Goal: Find specific page/section: Find specific page/section

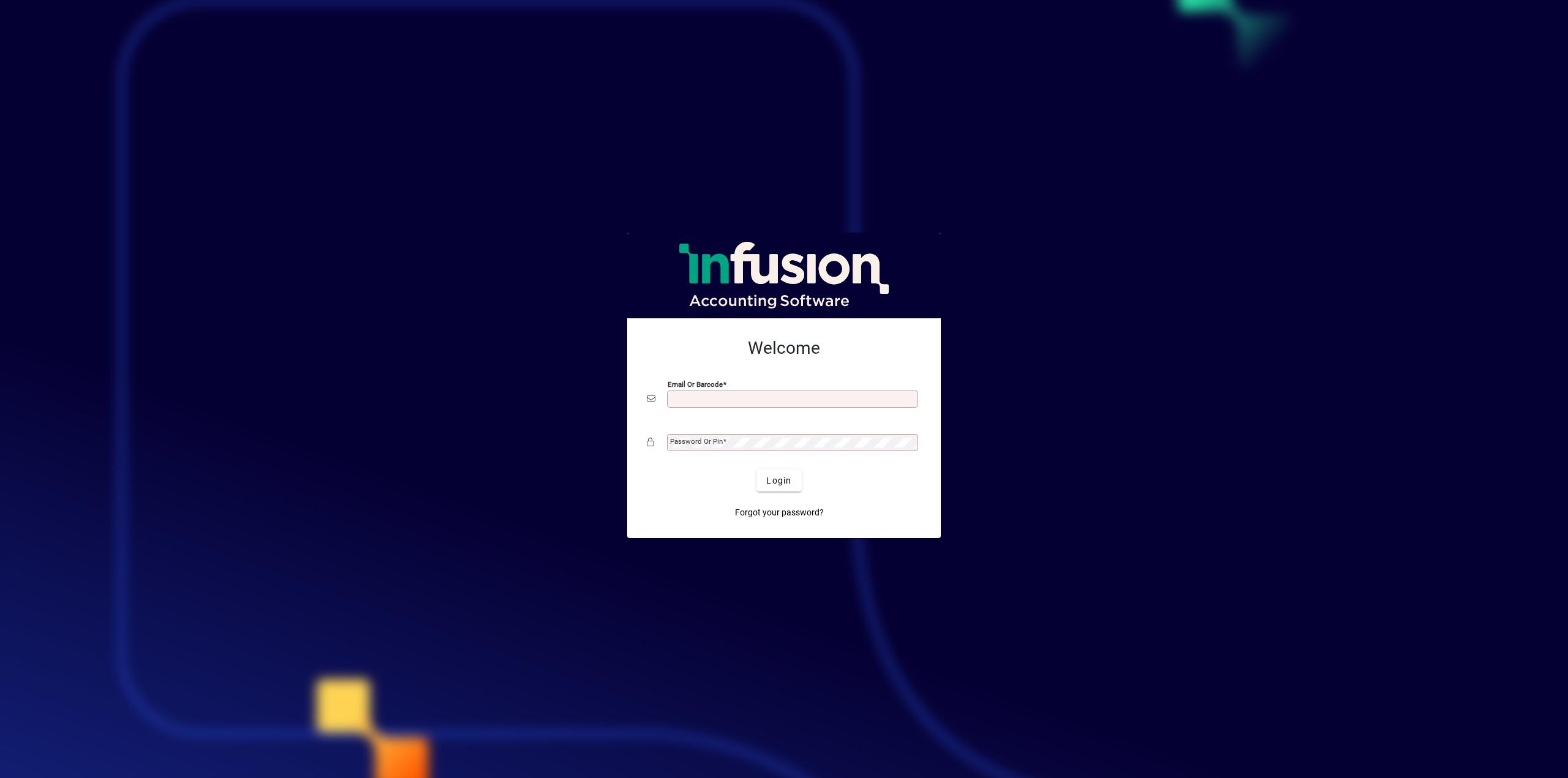
type input "**********"
click at [777, 475] on span "Login" at bounding box center [778, 480] width 25 height 13
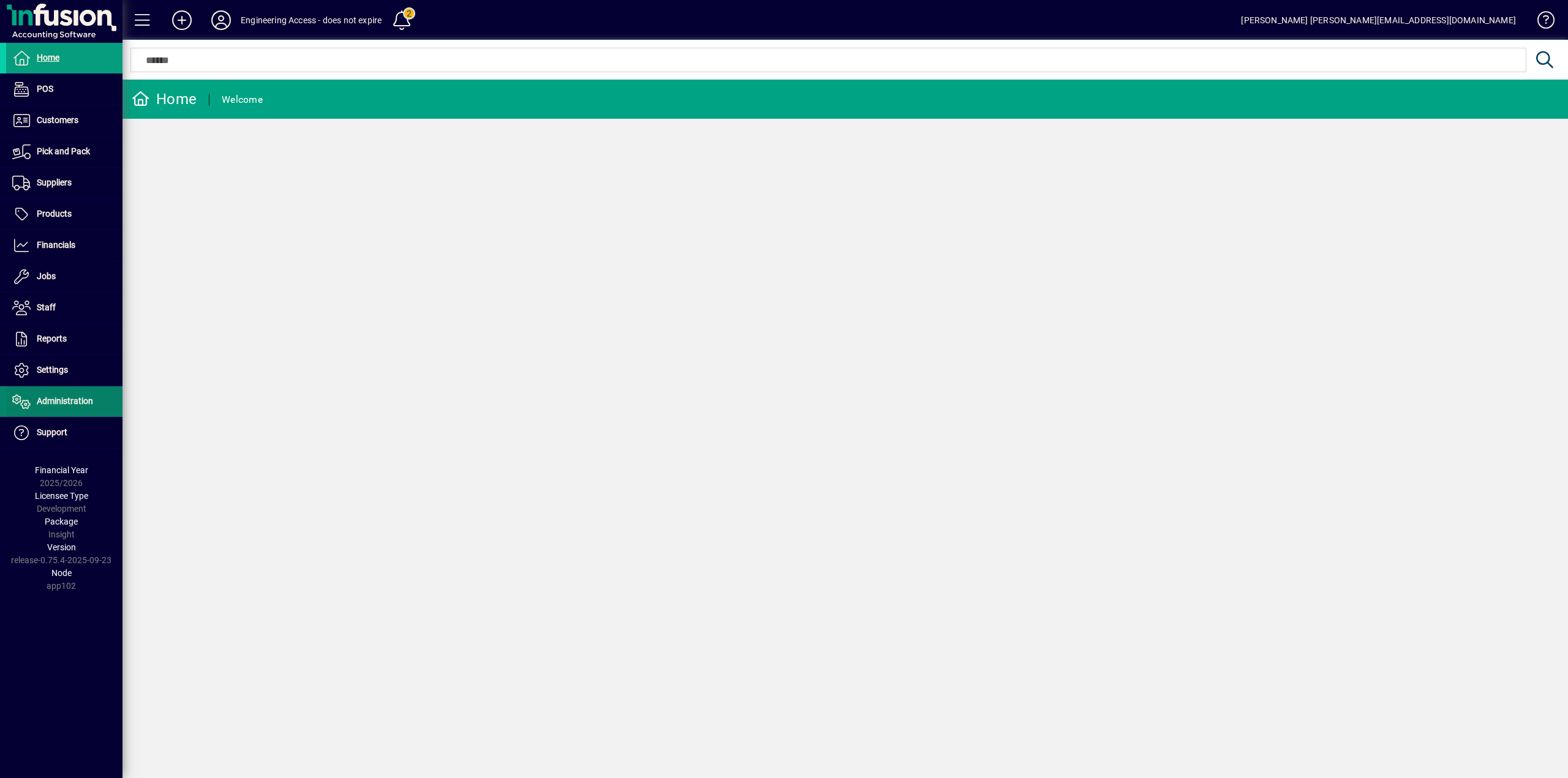
click at [62, 394] on span at bounding box center [64, 401] width 116 height 29
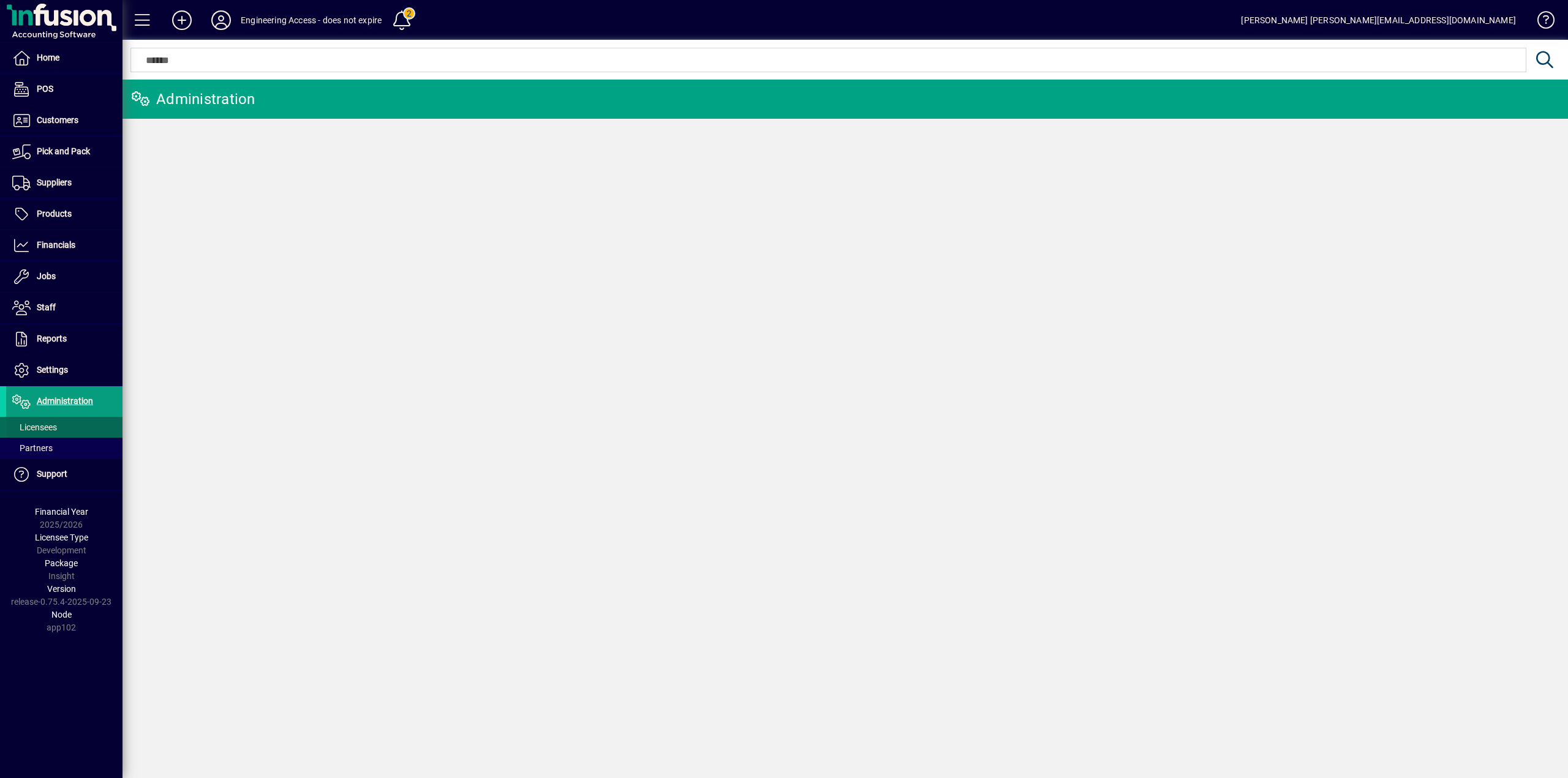
click at [57, 424] on span "Licensees" at bounding box center [34, 427] width 44 height 9
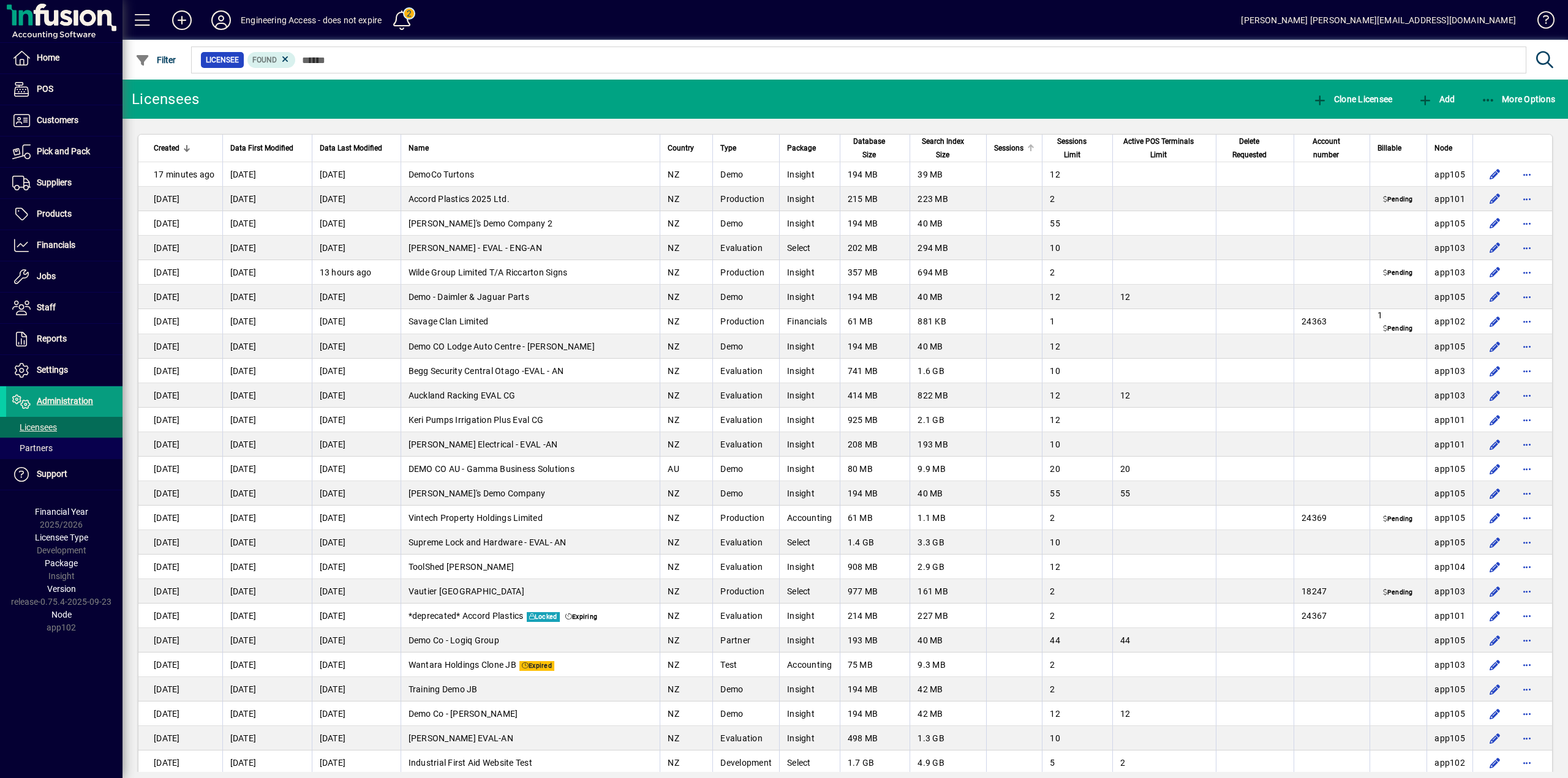
click at [1002, 149] on span "Sessions" at bounding box center [1008, 149] width 29 height 14
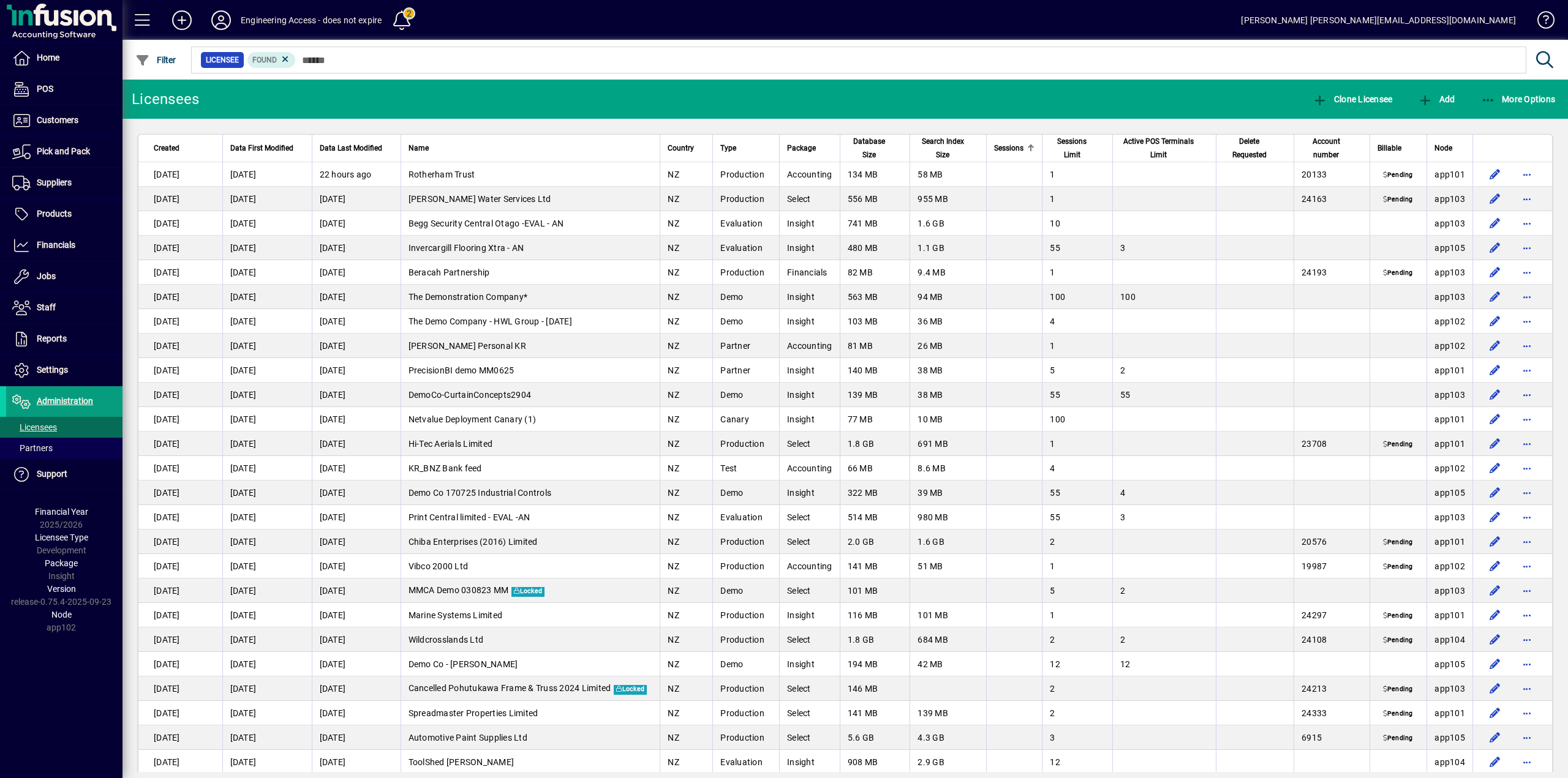
click at [1002, 149] on span "Sessions" at bounding box center [1008, 149] width 29 height 14
